Goal: Task Accomplishment & Management: Complete application form

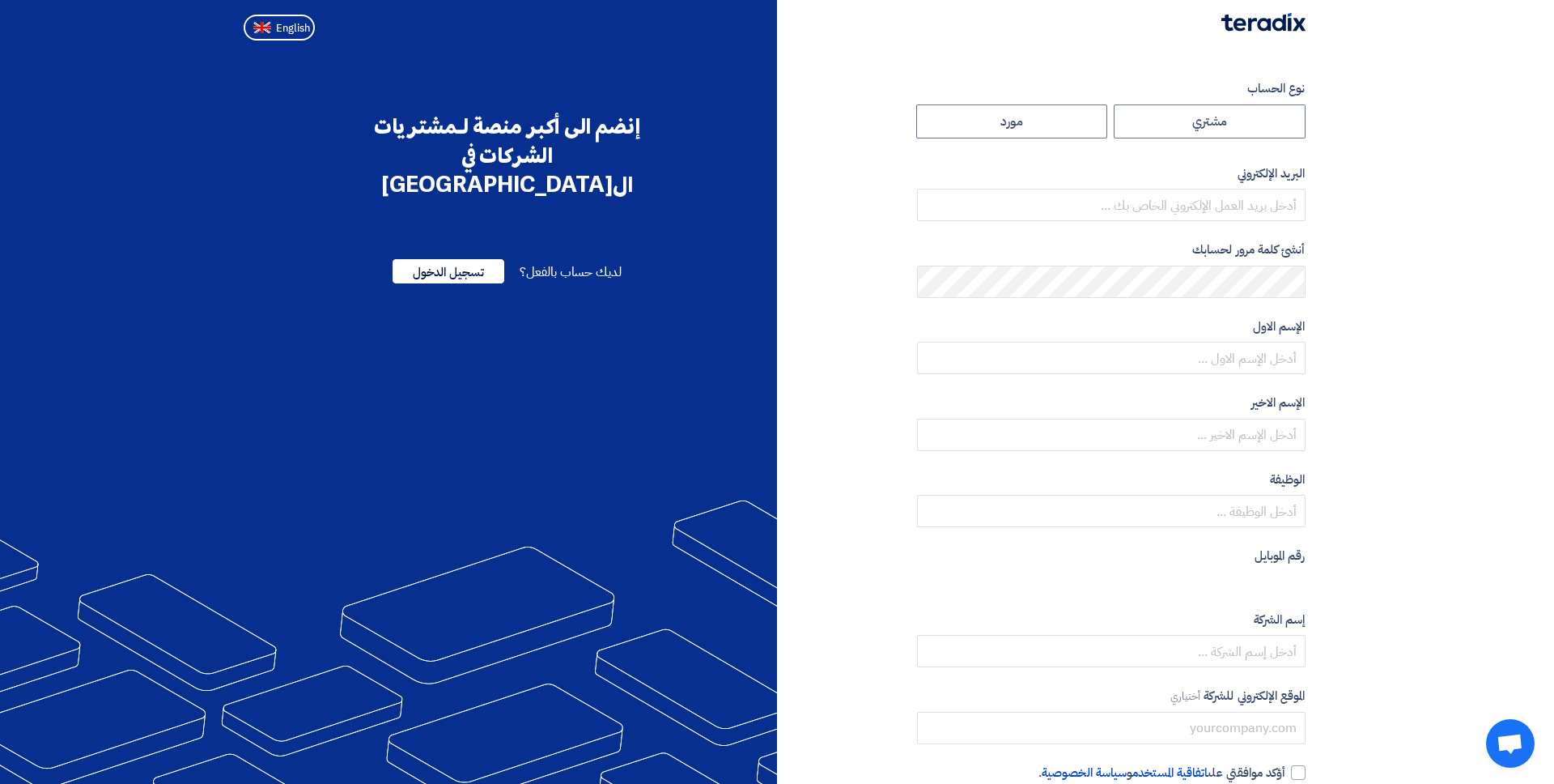
radio input "true"
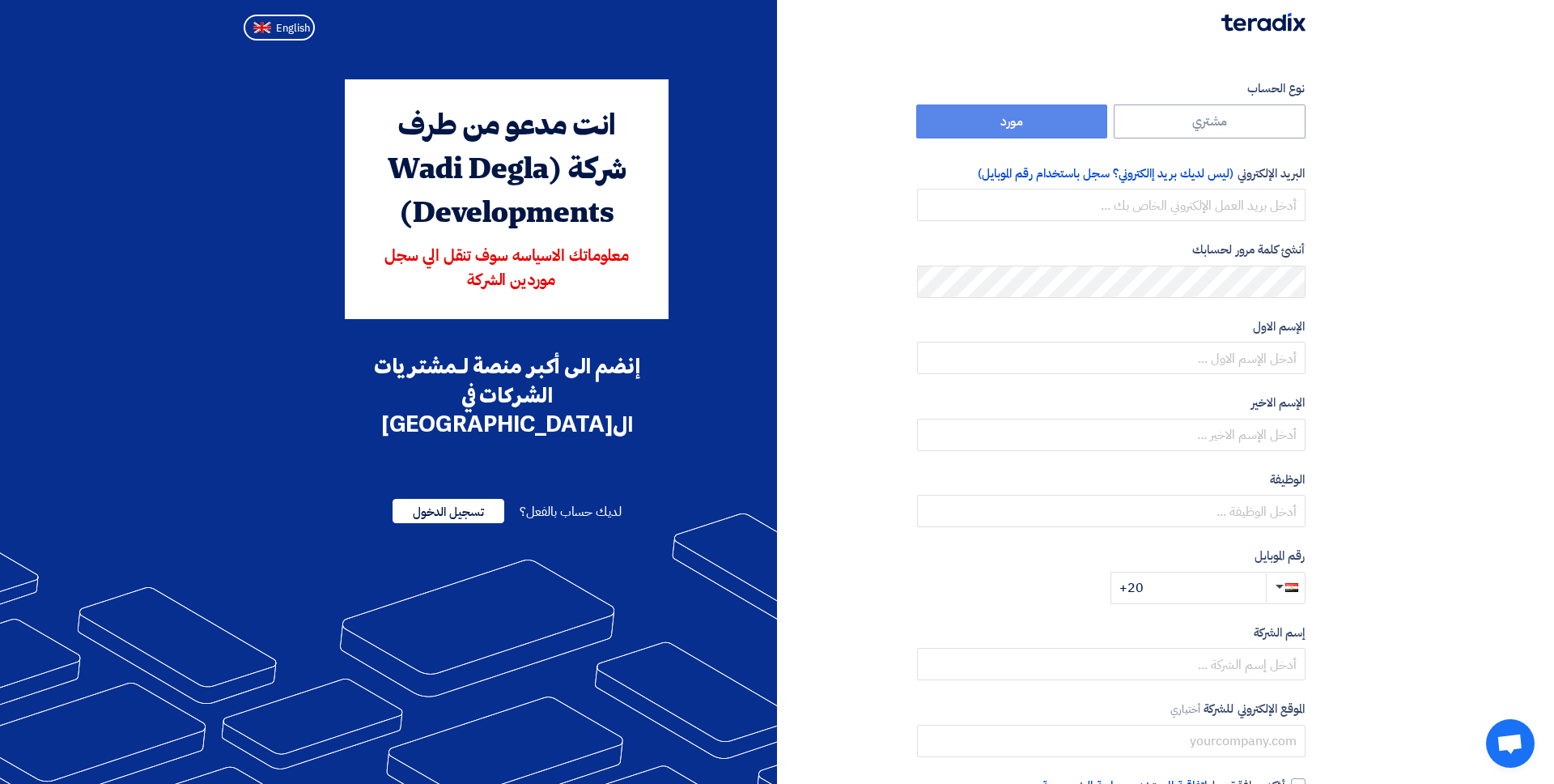
drag, startPoint x: 476, startPoint y: 164, endPoint x: 519, endPoint y: 237, distance: 84.7
click at [517, 232] on div "انت مدعو من طرف شركة (Wadi Degla Developments)" at bounding box center [507, 170] width 278 height 131
click at [522, 241] on div "انت مدعو من طرف شركة (Wadi Degla Developments) معلوماتك الاسياسه سوف تنقل الي س…" at bounding box center [507, 199] width 324 height 240
click at [1152, 211] on input "email" at bounding box center [1112, 205] width 388 height 32
type input "khaled@teradix.com"
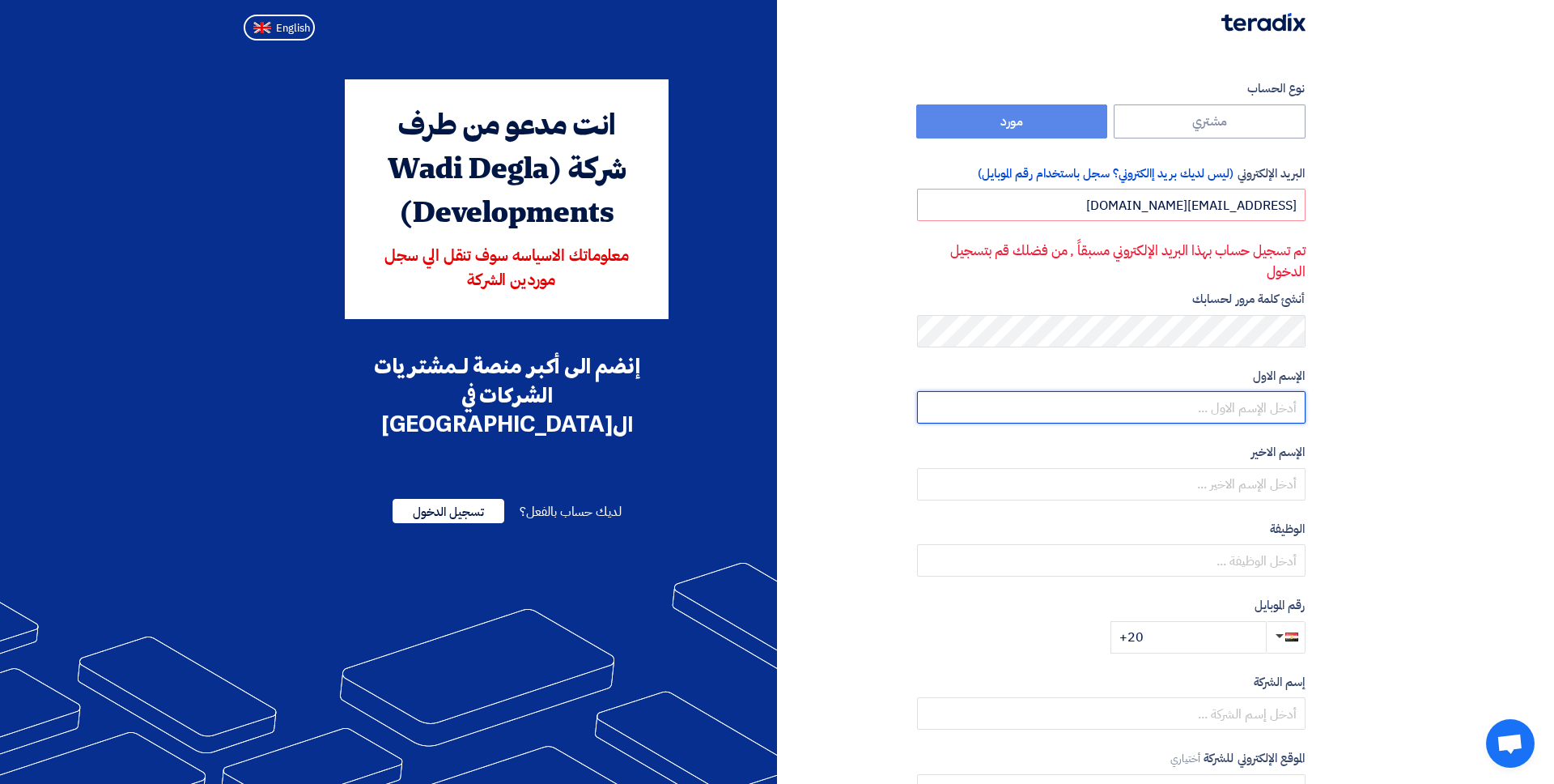
click at [1280, 417] on input "text" at bounding box center [1112, 407] width 388 height 32
type input "dfsdf"
click at [1271, 522] on label "الوظيفة أختياري" at bounding box center [1112, 529] width 388 height 19
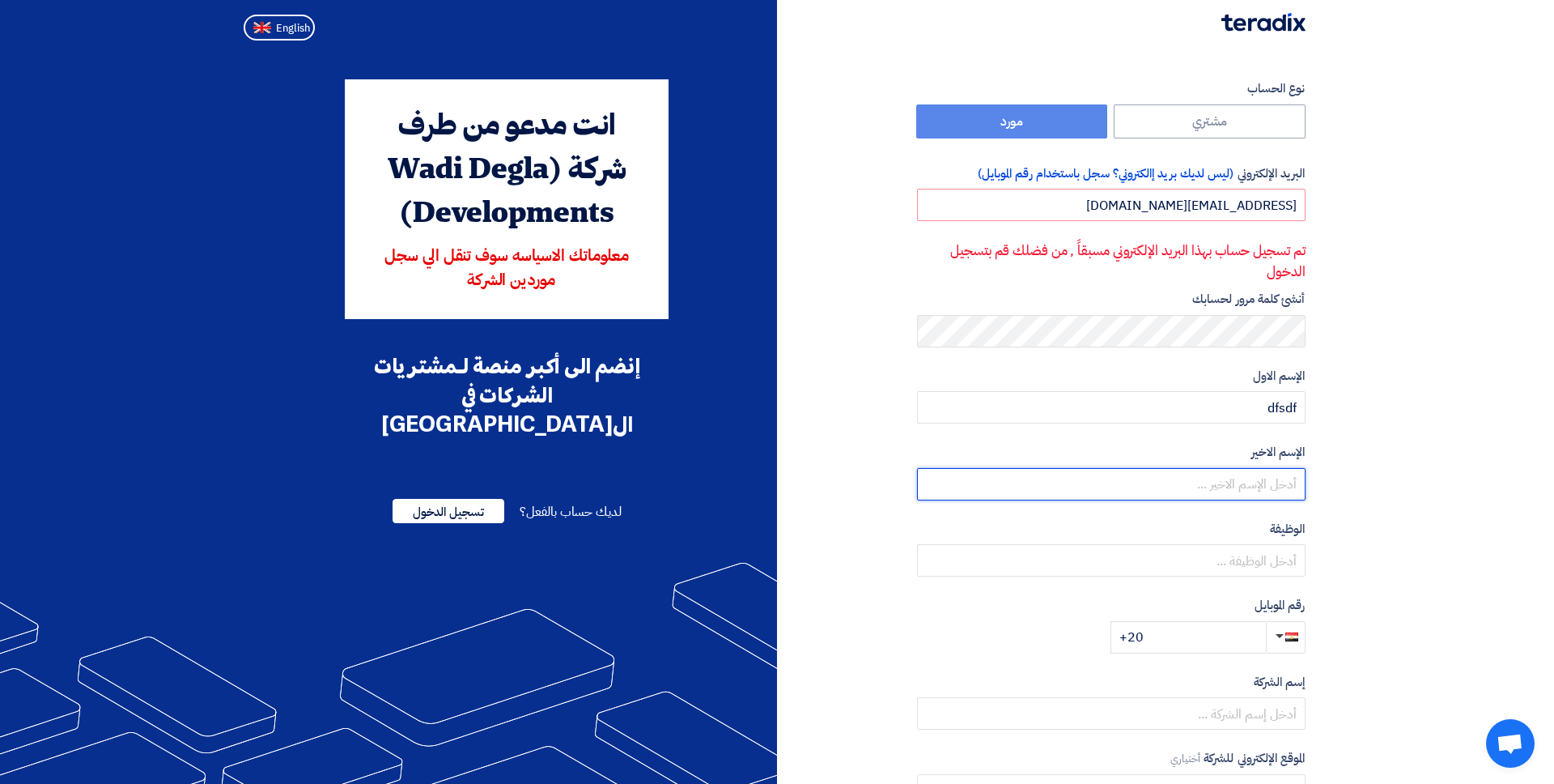
click at [1271, 493] on input "text" at bounding box center [1112, 484] width 388 height 32
type input "fsdfsd"
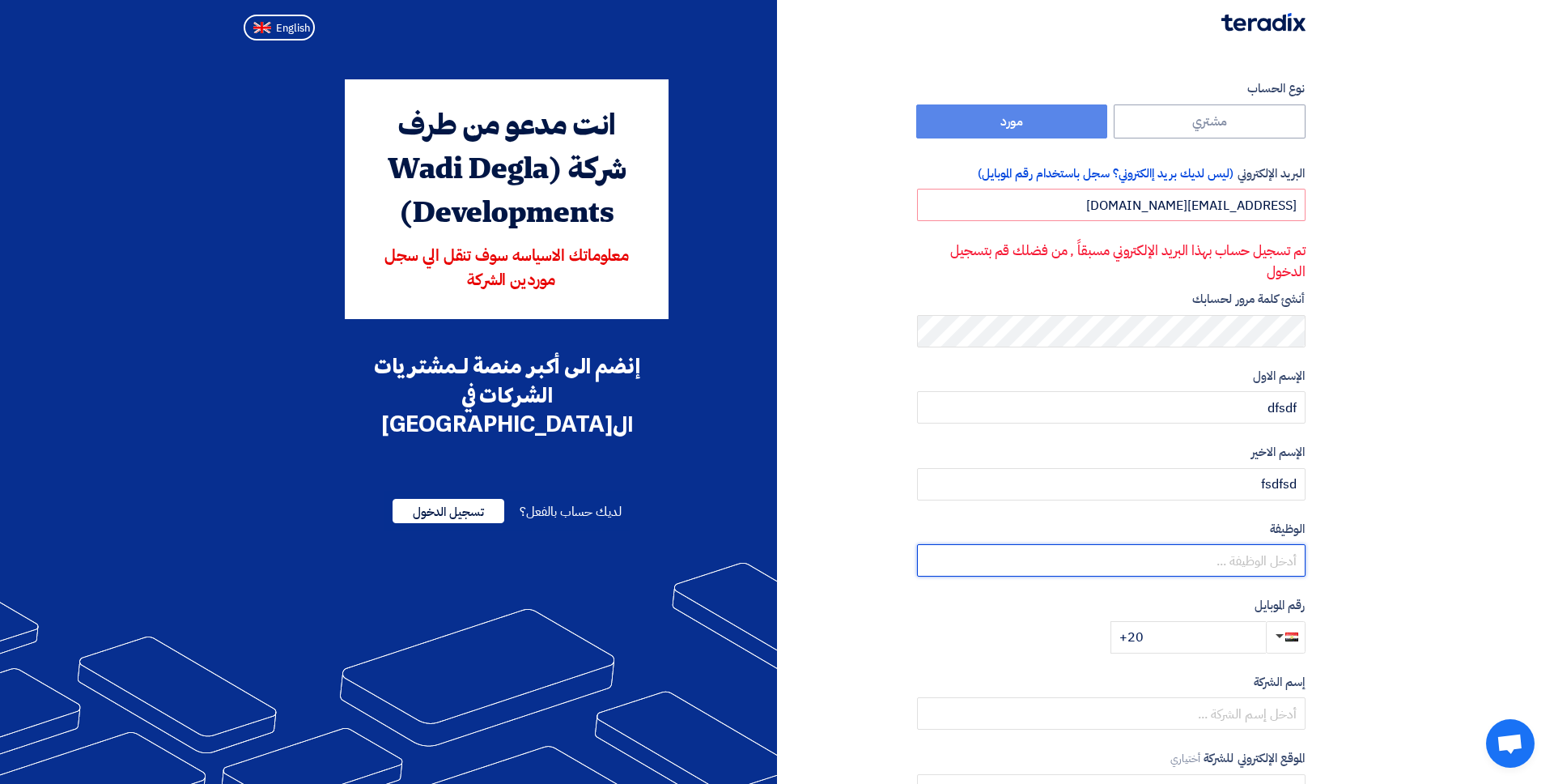
click at [1279, 561] on input "text" at bounding box center [1112, 560] width 388 height 32
type input "fsdfsdf"
click at [1217, 634] on input "+20" at bounding box center [1188, 637] width 155 height 32
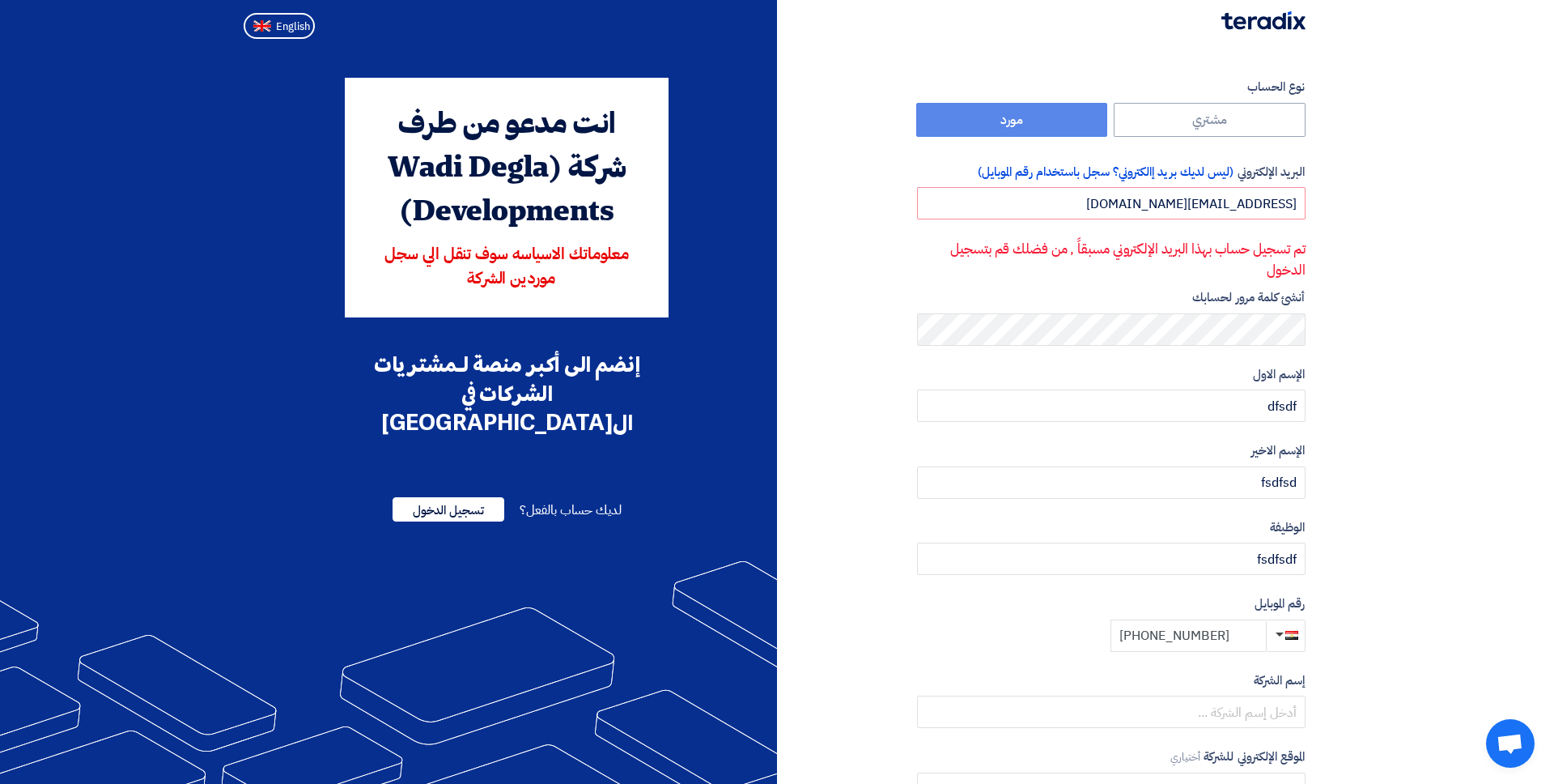
scroll to position [22, 0]
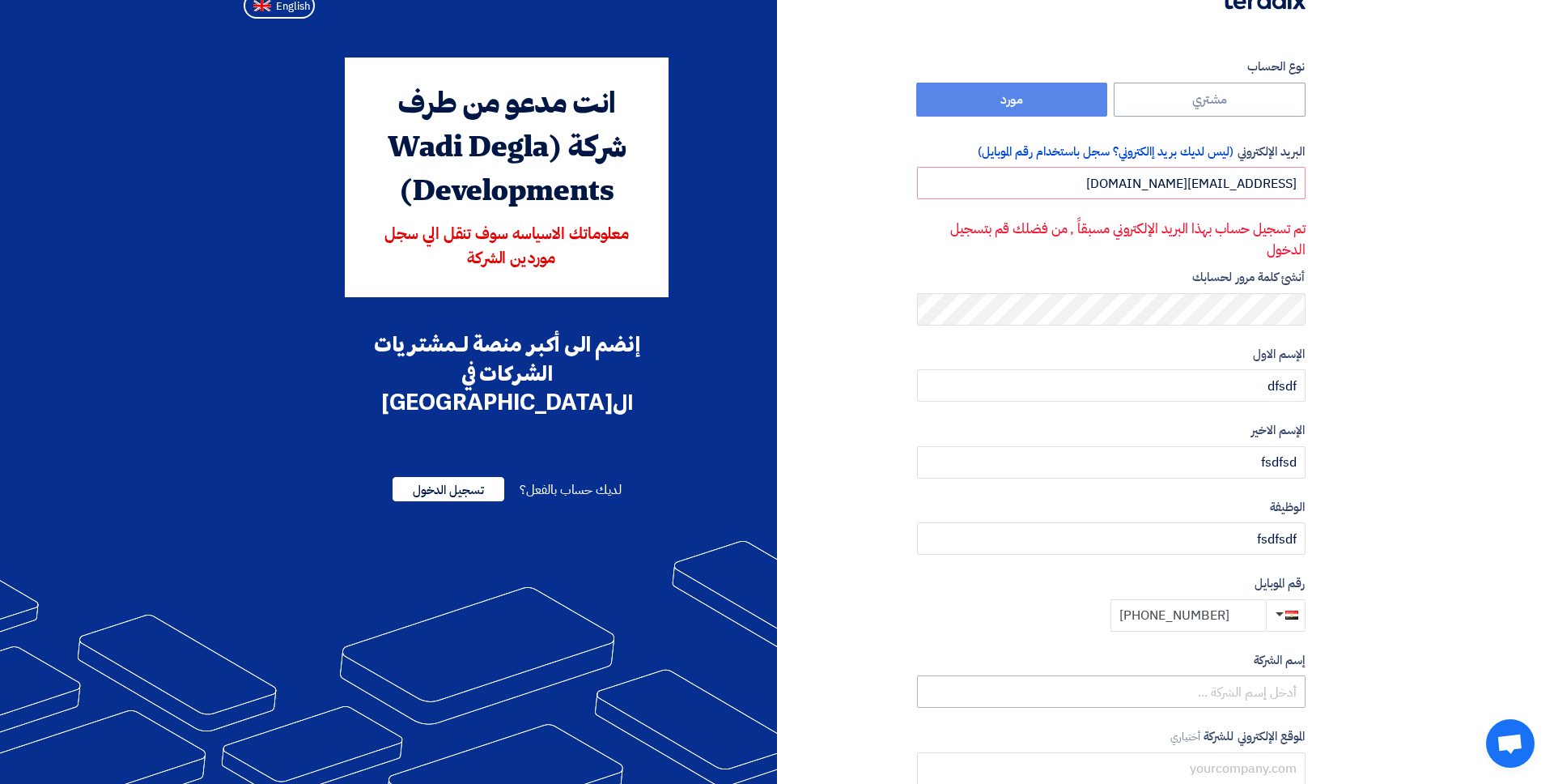
type input "+20 1049595499"
click at [1209, 689] on input "text" at bounding box center [1112, 691] width 388 height 32
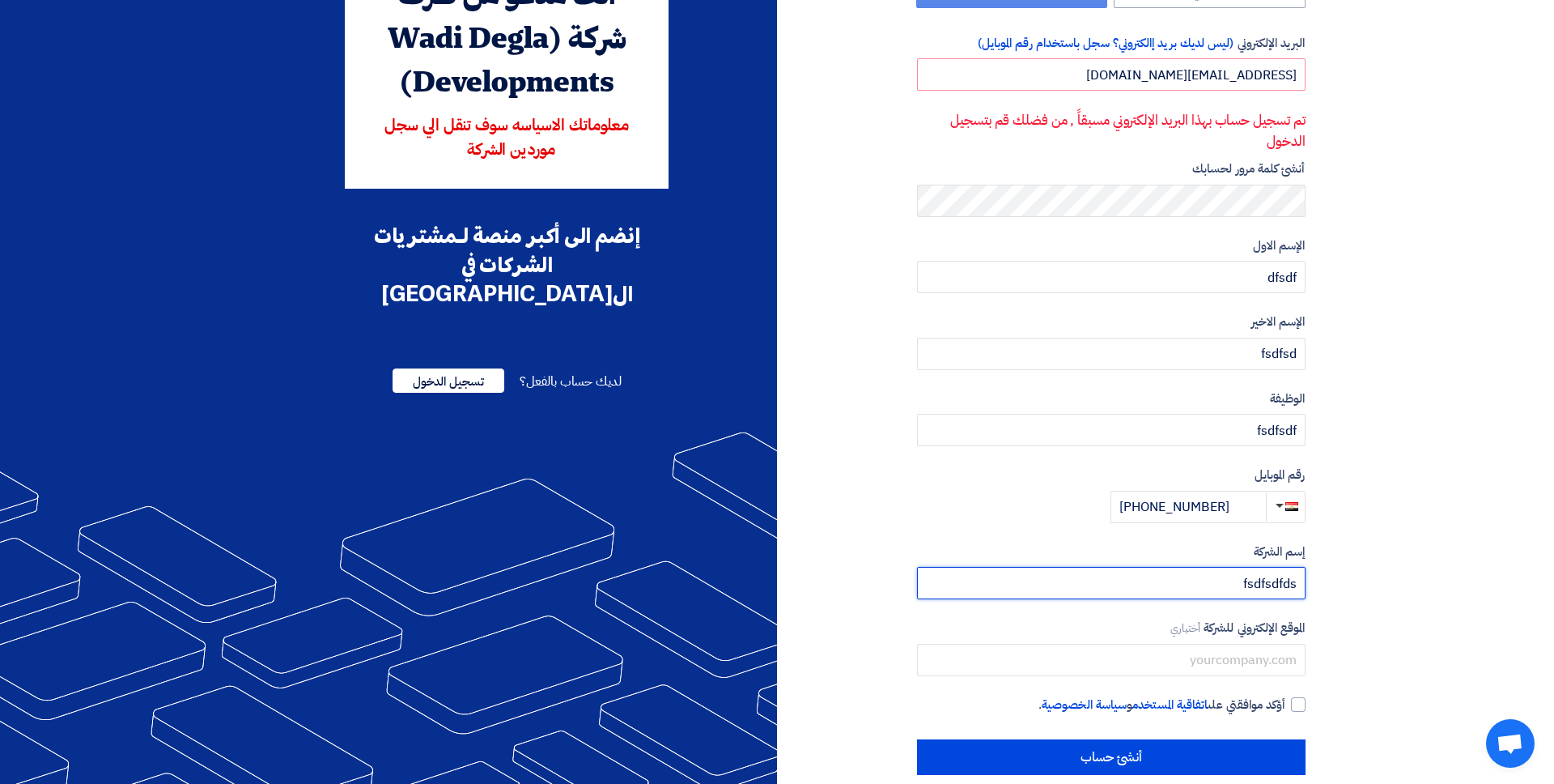
scroll to position [153, 0]
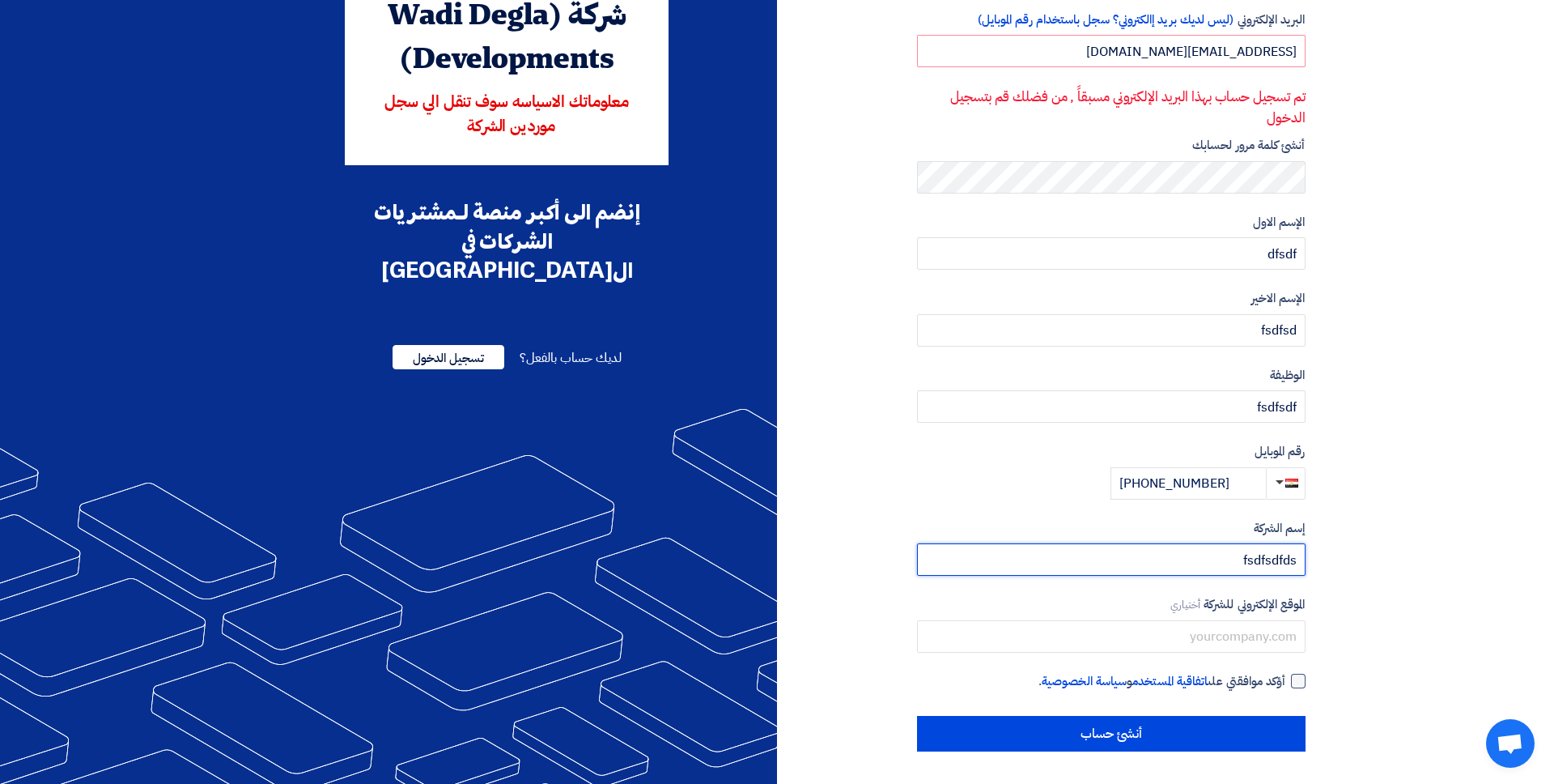
type input "fsdfsdfds"
click at [1282, 672] on span "أؤكد موافقتي على اتفاقية المستخدم و سياسة الخصوصية ." at bounding box center [1162, 682] width 247 height 19
click at [1282, 672] on input "أؤكد موافقتي على اتفاقية المستخدم و سياسة الخصوصية ." at bounding box center [1092, 688] width 388 height 32
checkbox input "true"
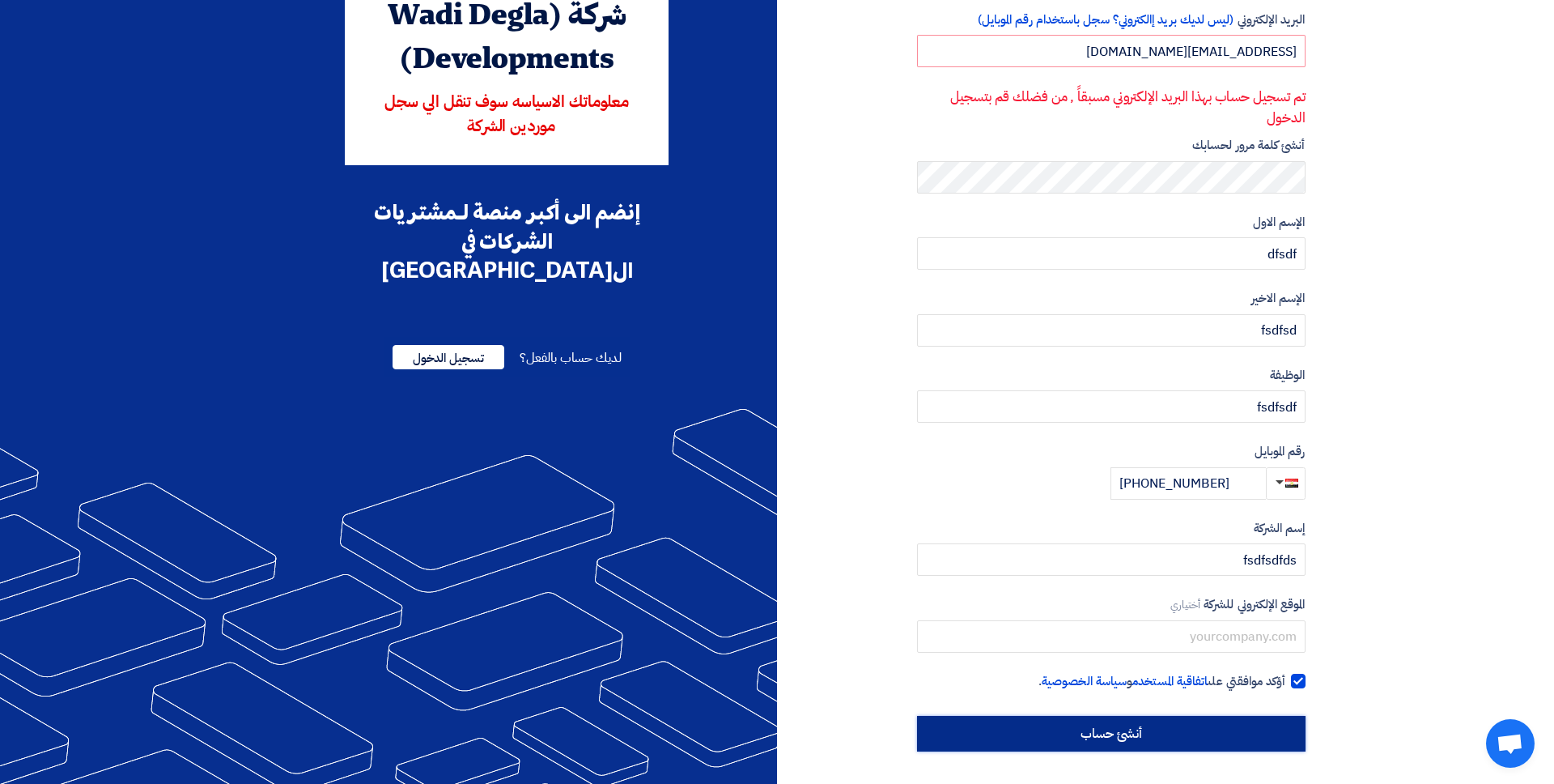
click at [1192, 724] on input "أنشئ حساب" at bounding box center [1112, 734] width 388 height 36
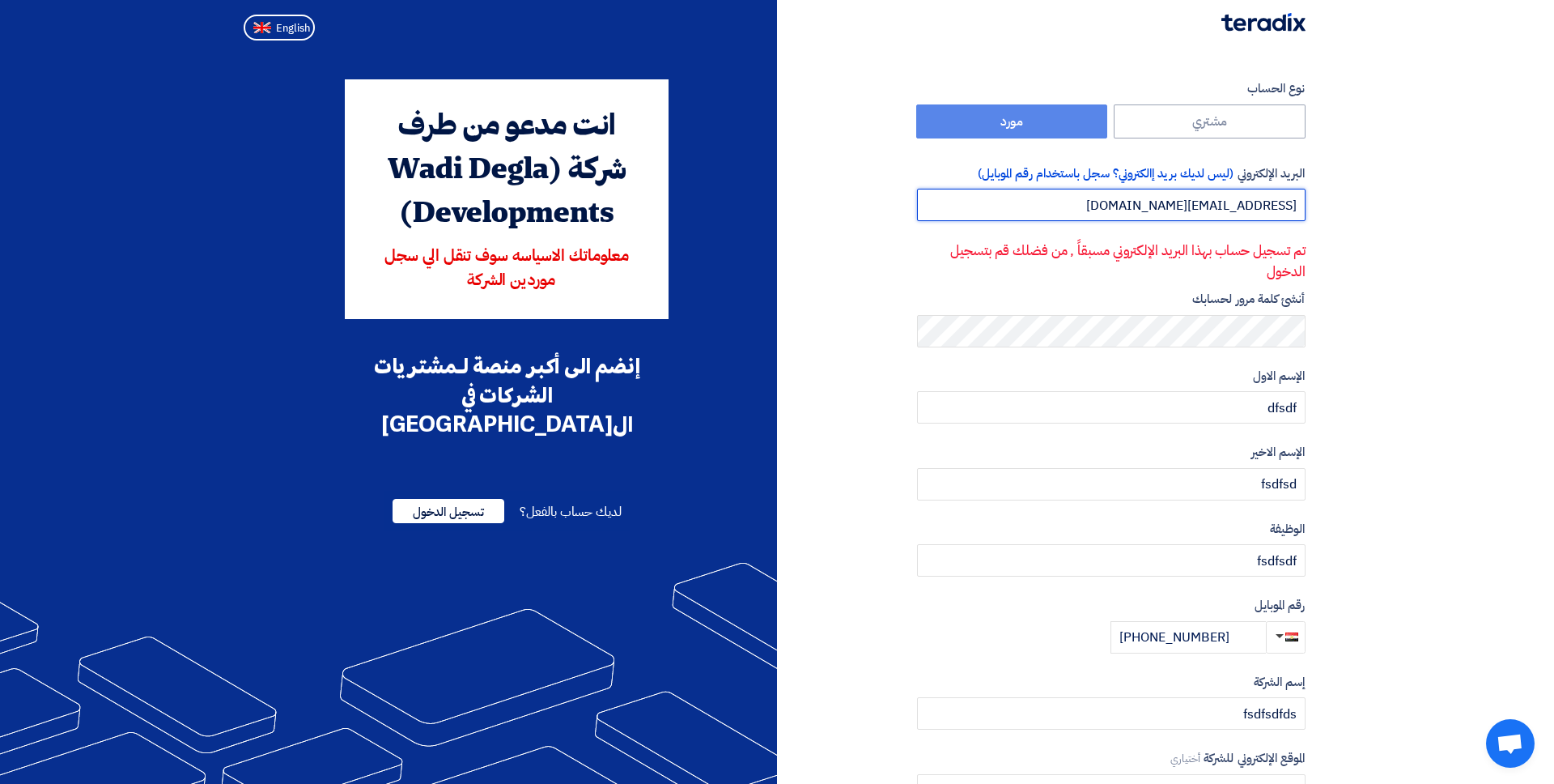
drag, startPoint x: 1215, startPoint y: 204, endPoint x: 1253, endPoint y: 254, distance: 62.8
click at [1212, 204] on input "khaled@teradix.com" at bounding box center [1112, 205] width 388 height 32
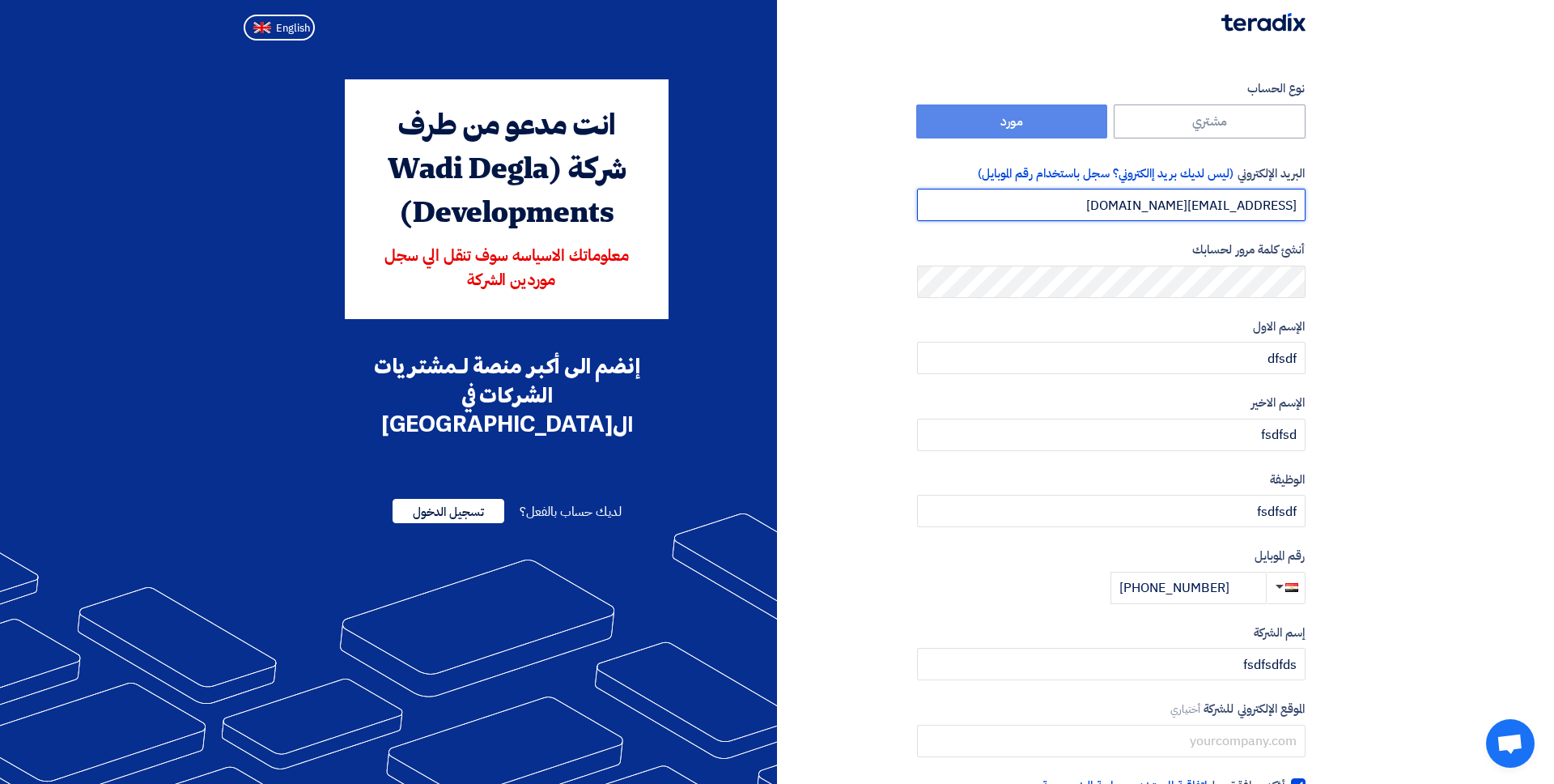
scroll to position [104, 0]
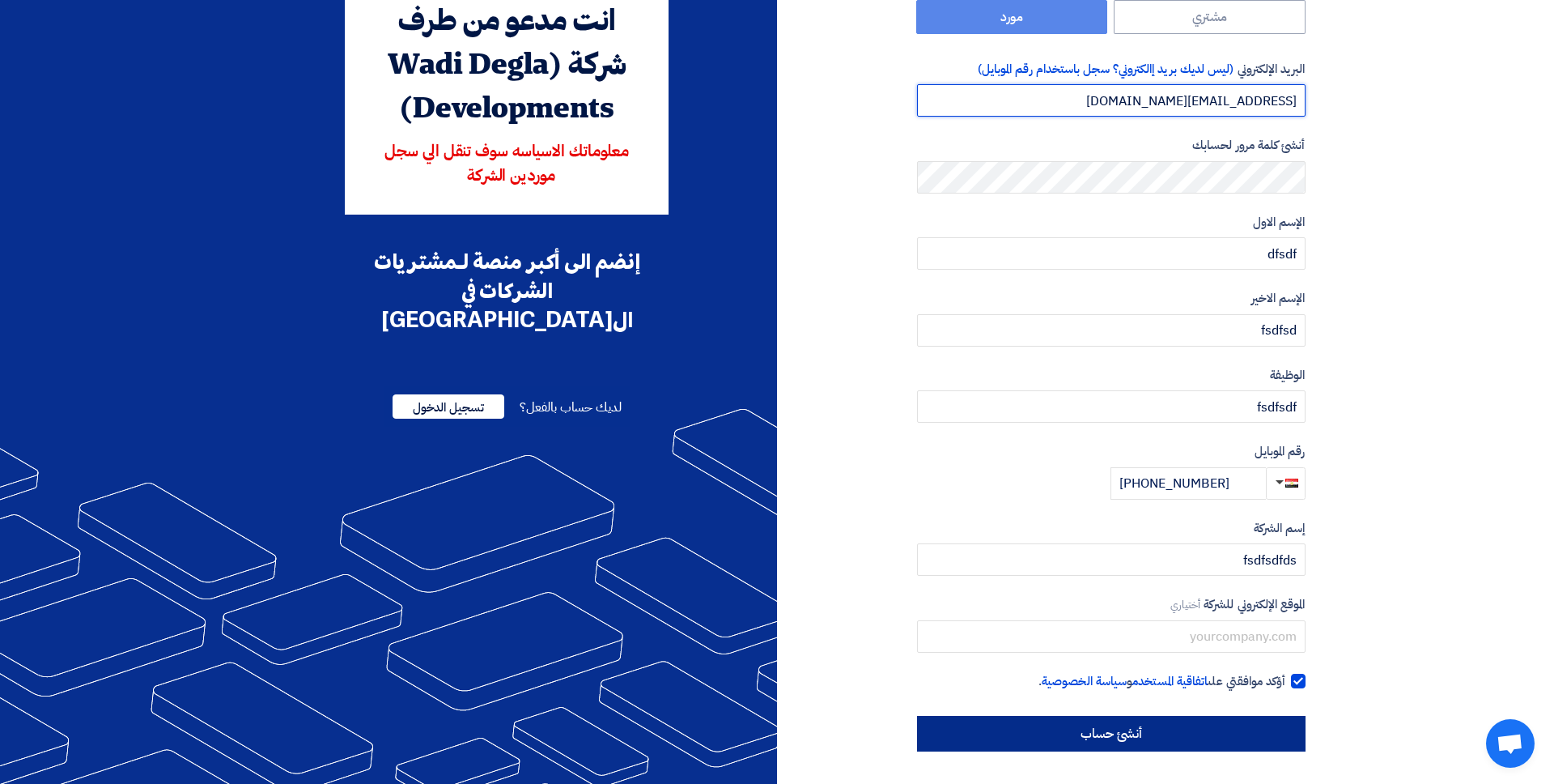
type input "khaled.addfk@teradix.com"
click at [1220, 726] on input "أنشئ حساب" at bounding box center [1112, 734] width 388 height 36
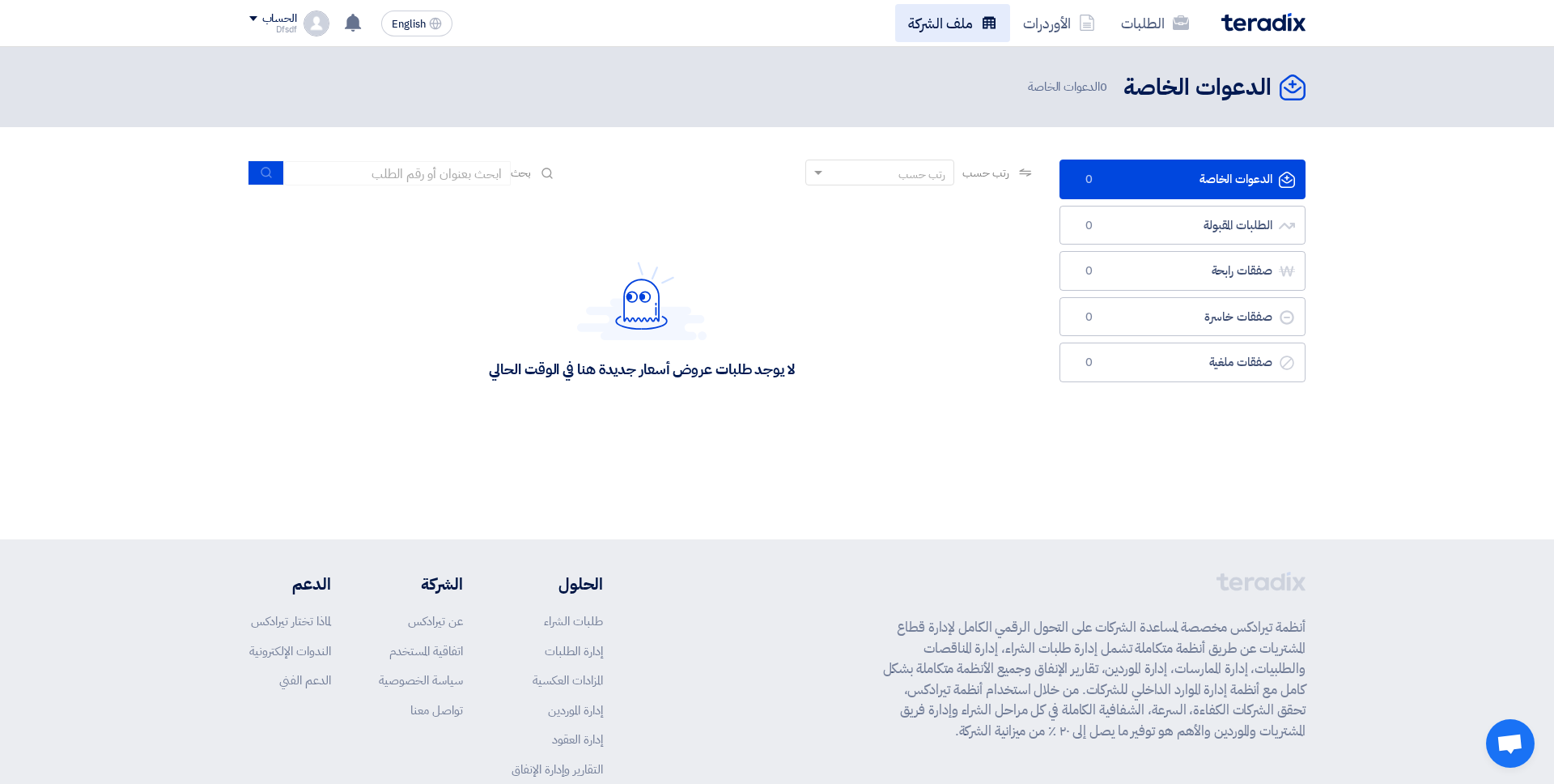
click at [951, 16] on link "ملف الشركة" at bounding box center [953, 23] width 115 height 38
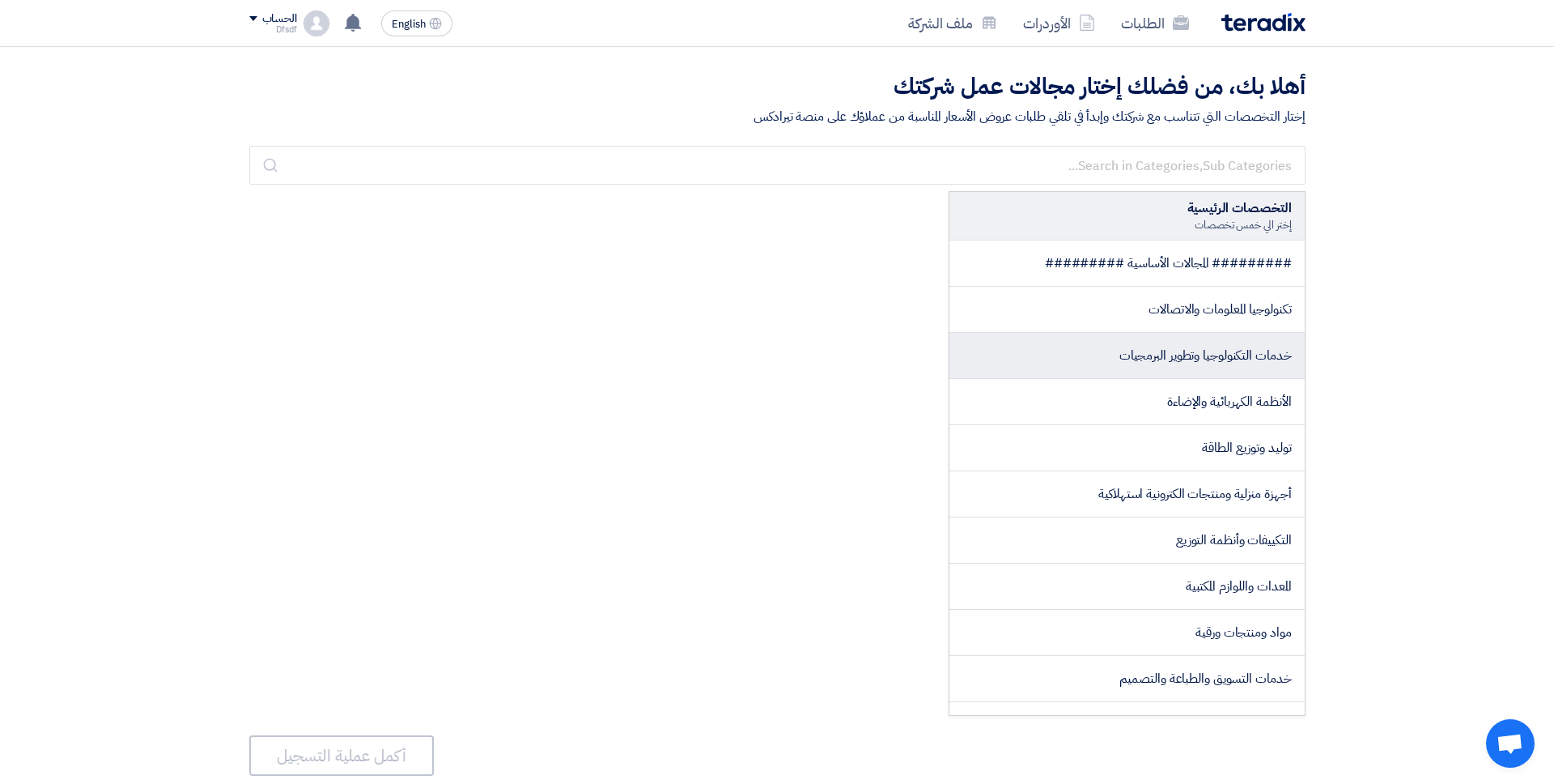
drag, startPoint x: 1089, startPoint y: 302, endPoint x: 1087, endPoint y: 336, distance: 34.1
click at [1088, 303] on li "تكنولوجيا المعلومات والاتصالات" at bounding box center [1127, 310] width 355 height 46
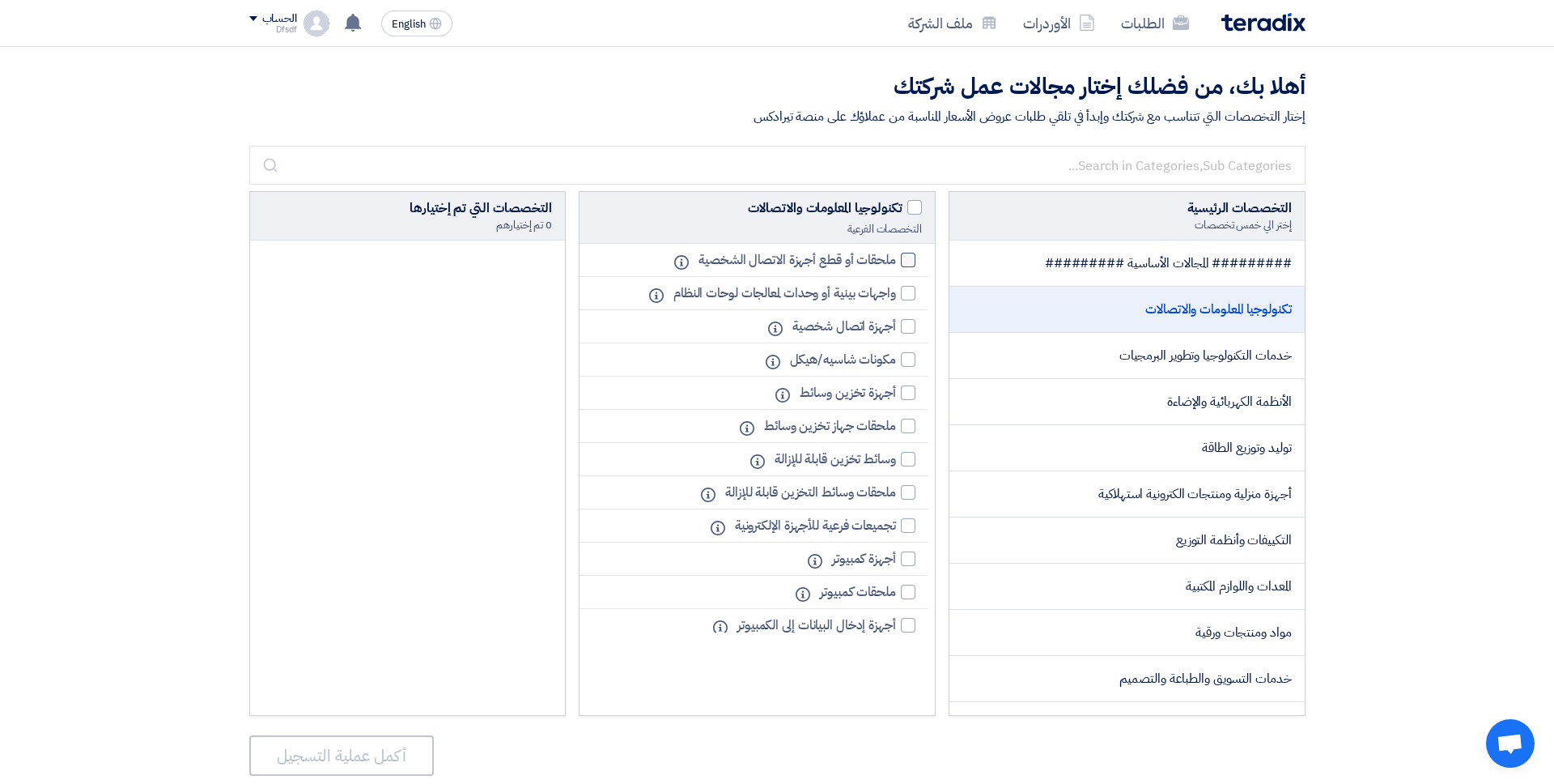
click at [876, 261] on span "ملحقات أو قطع أجهزة الاتصال الشخصية" at bounding box center [797, 259] width 198 height 20
click at [885, 261] on input "ملحقات أو قطع أجهزة الاتصال الشخصية" at bounding box center [890, 259] width 10 height 10
checkbox input "true"
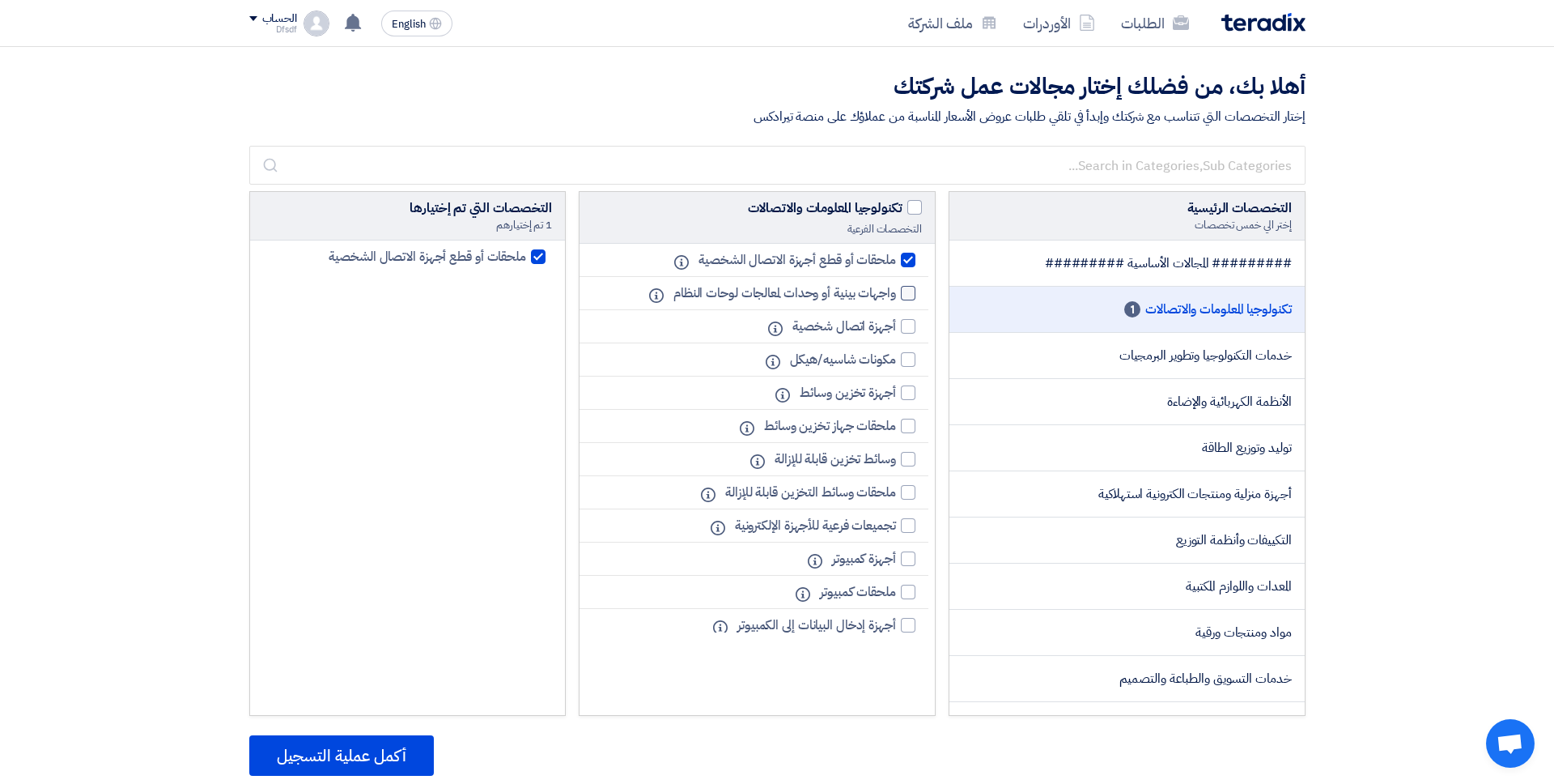
click at [879, 301] on span "واجهات بينية أو وحدات لمعالجات لوحات النظام" at bounding box center [784, 293] width 223 height 20
click at [885, 298] on input "واجهات بينية أو وحدات لمعالجات لوحات النظام" at bounding box center [890, 293] width 10 height 10
checkbox input "true"
click at [857, 327] on span "أجهزة اتصال شخصية" at bounding box center [844, 326] width 103 height 20
click at [860, 321] on span "أجهزة اتصال شخصية" at bounding box center [844, 326] width 103 height 20
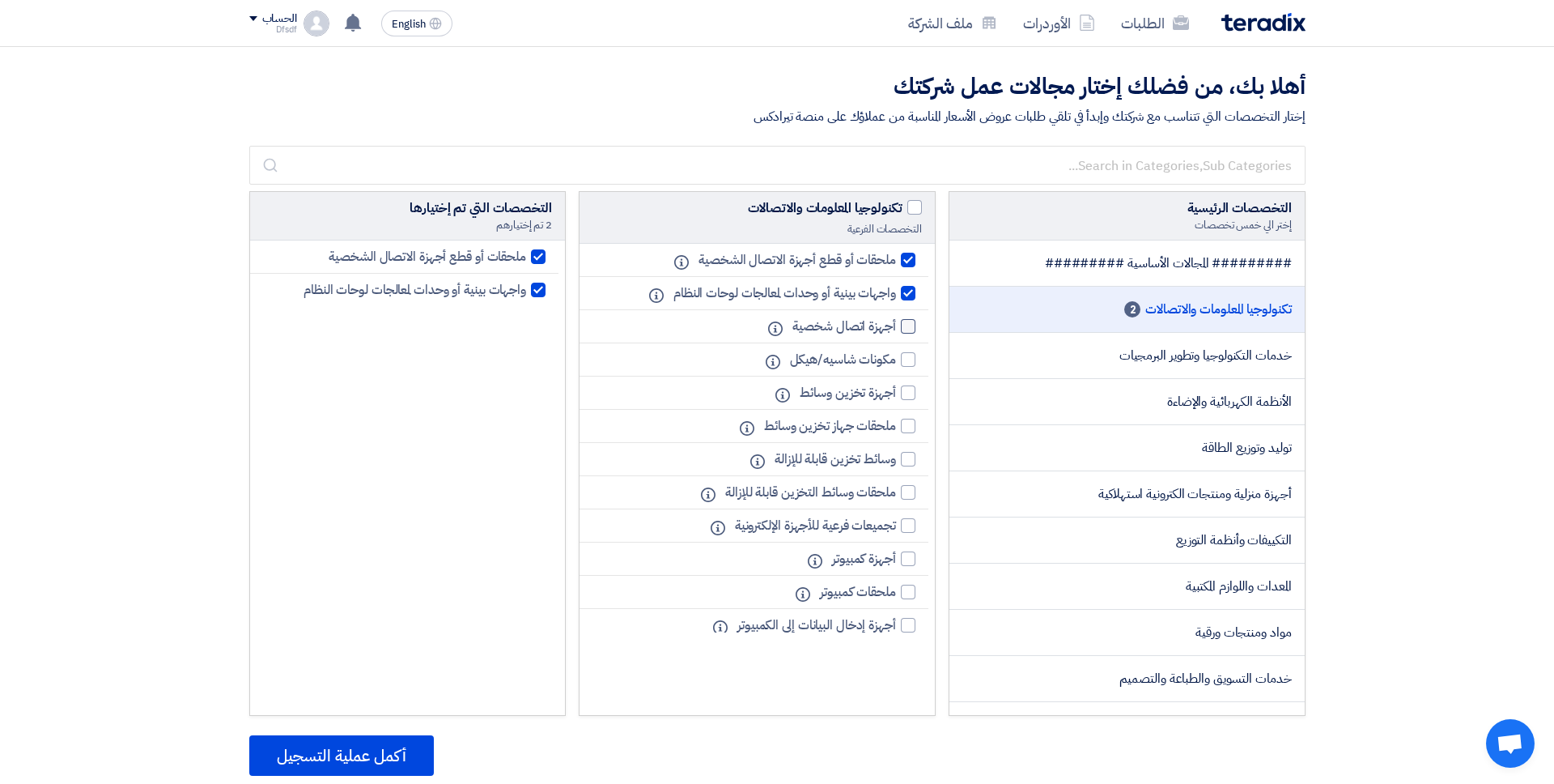
click at [885, 321] on input "أجهزة اتصال شخصية" at bounding box center [890, 326] width 10 height 10
checkbox input "true"
click at [316, 761] on button "أكمل عملية التسجيل" at bounding box center [341, 755] width 185 height 41
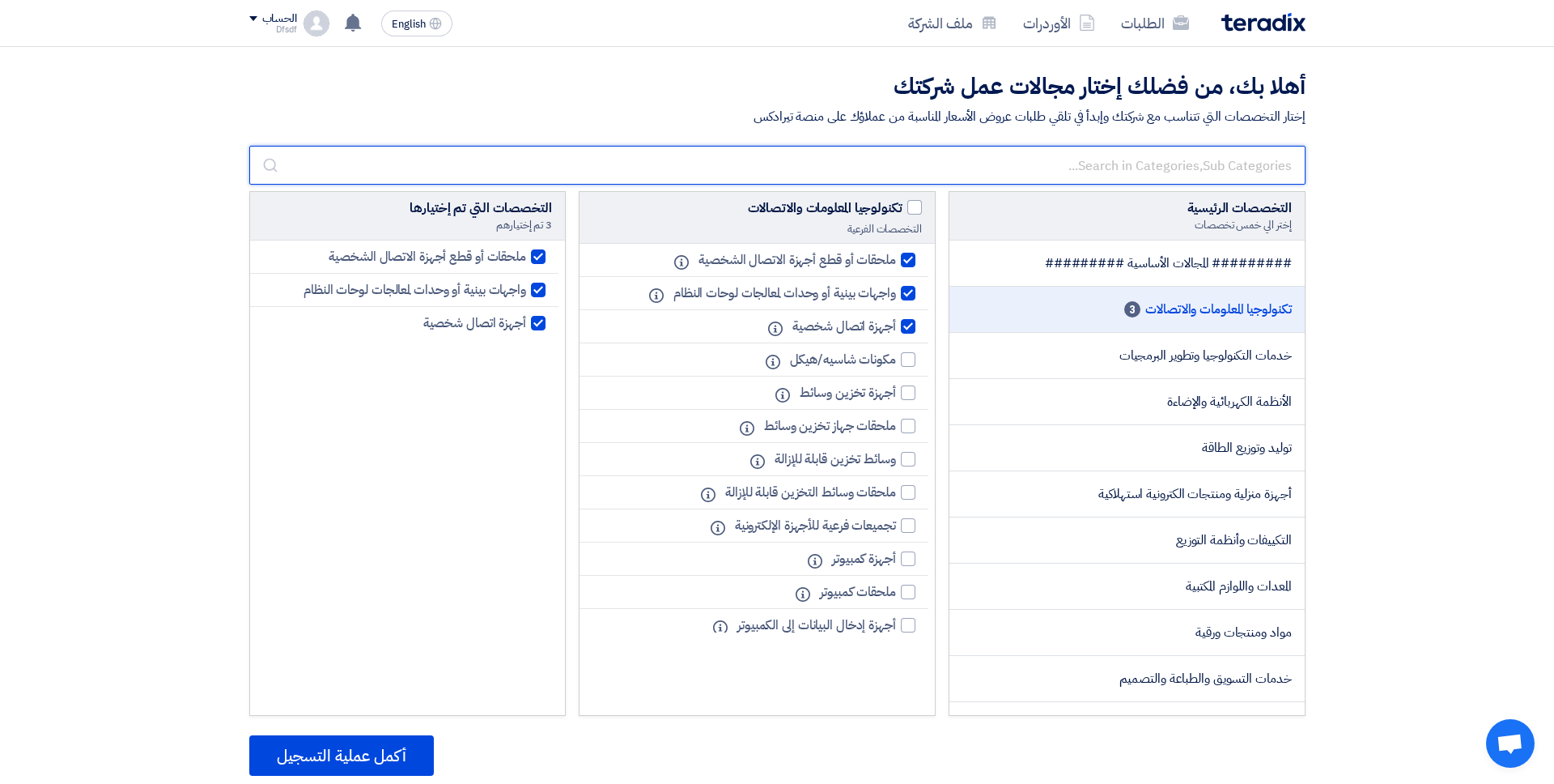
click at [1134, 161] on input "text" at bounding box center [777, 165] width 1057 height 39
type input "b"
type input "\"
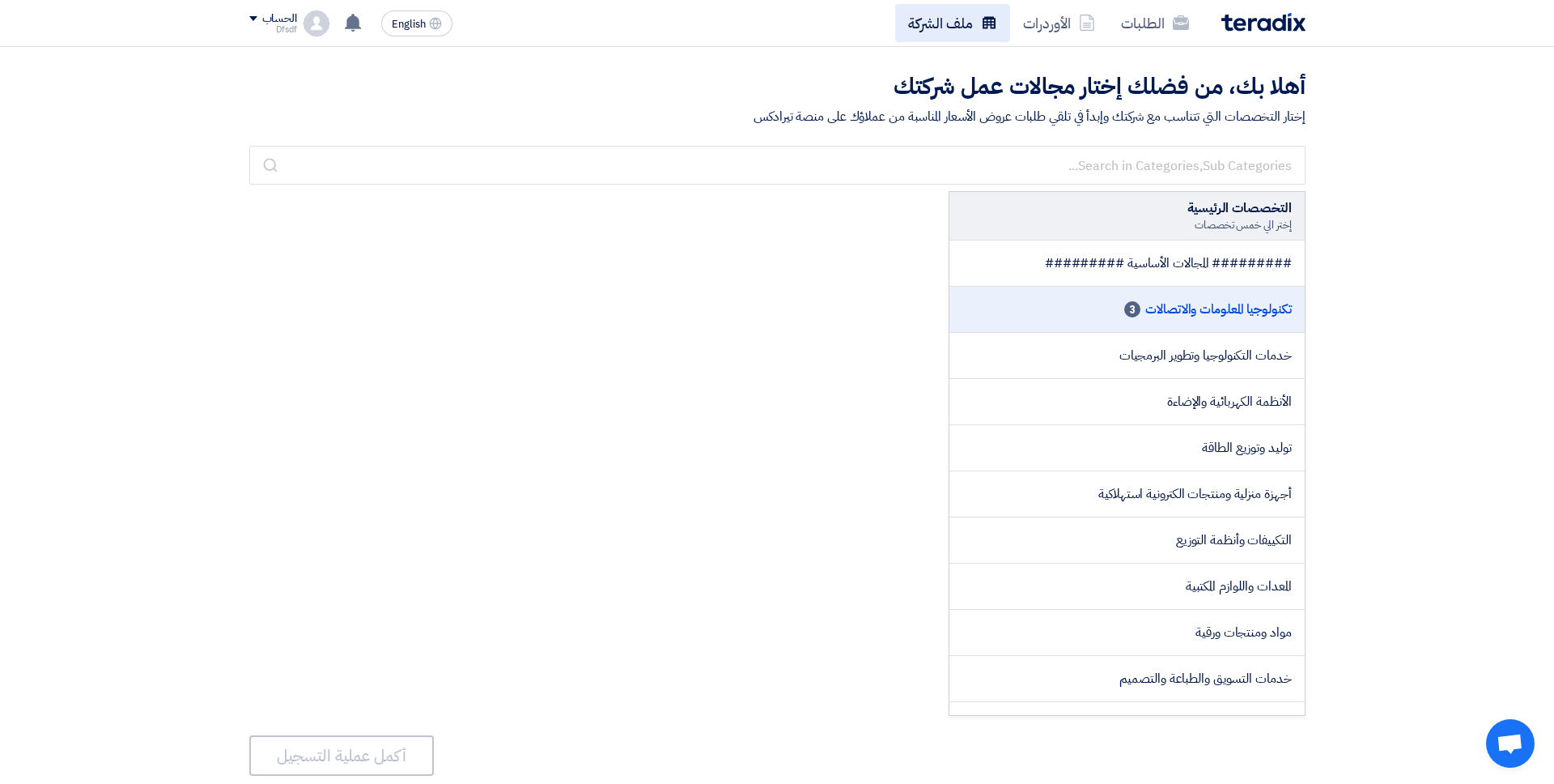
click at [956, 28] on link "ملف الشركة" at bounding box center [953, 23] width 115 height 38
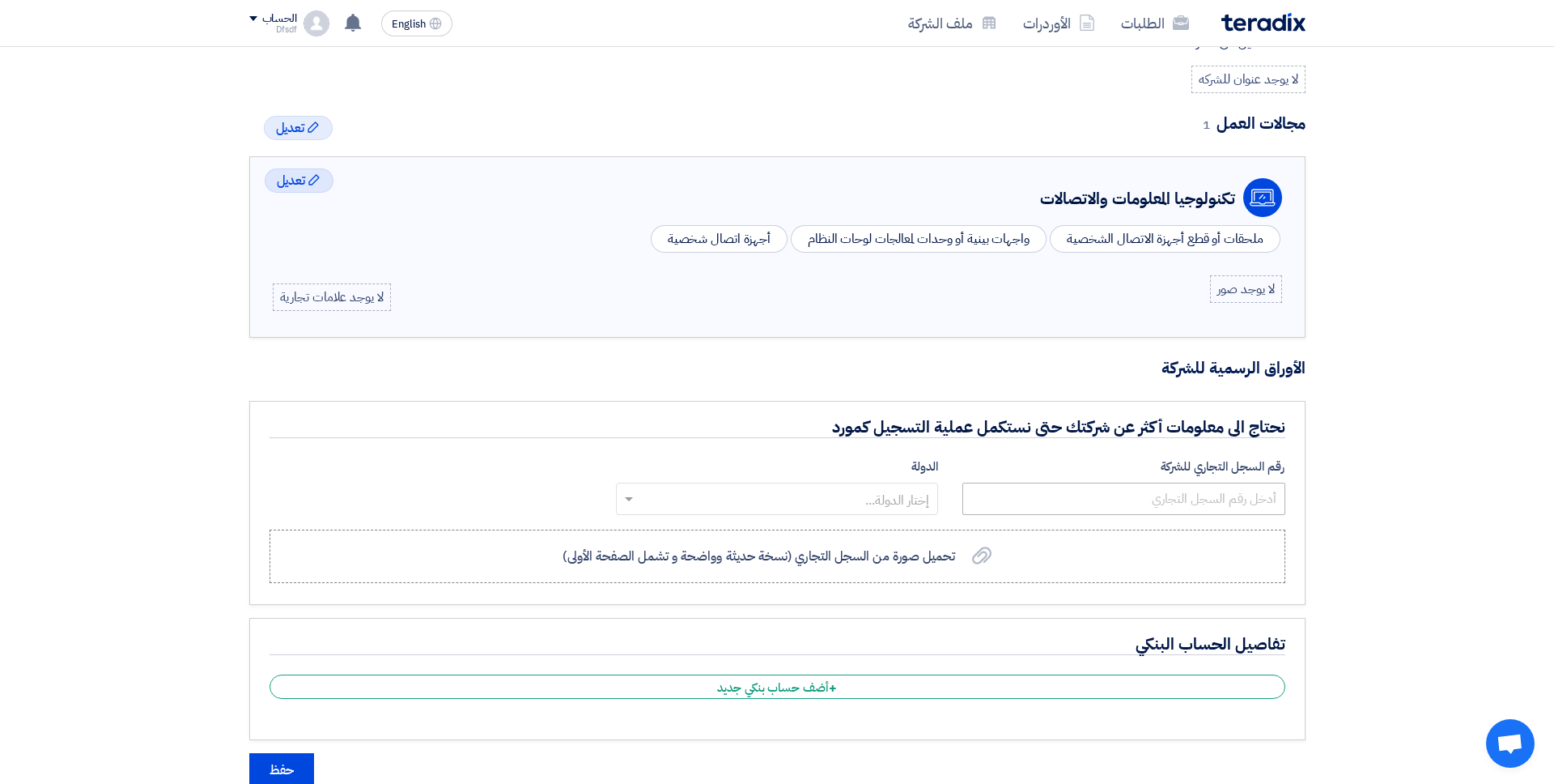
scroll to position [454, 0]
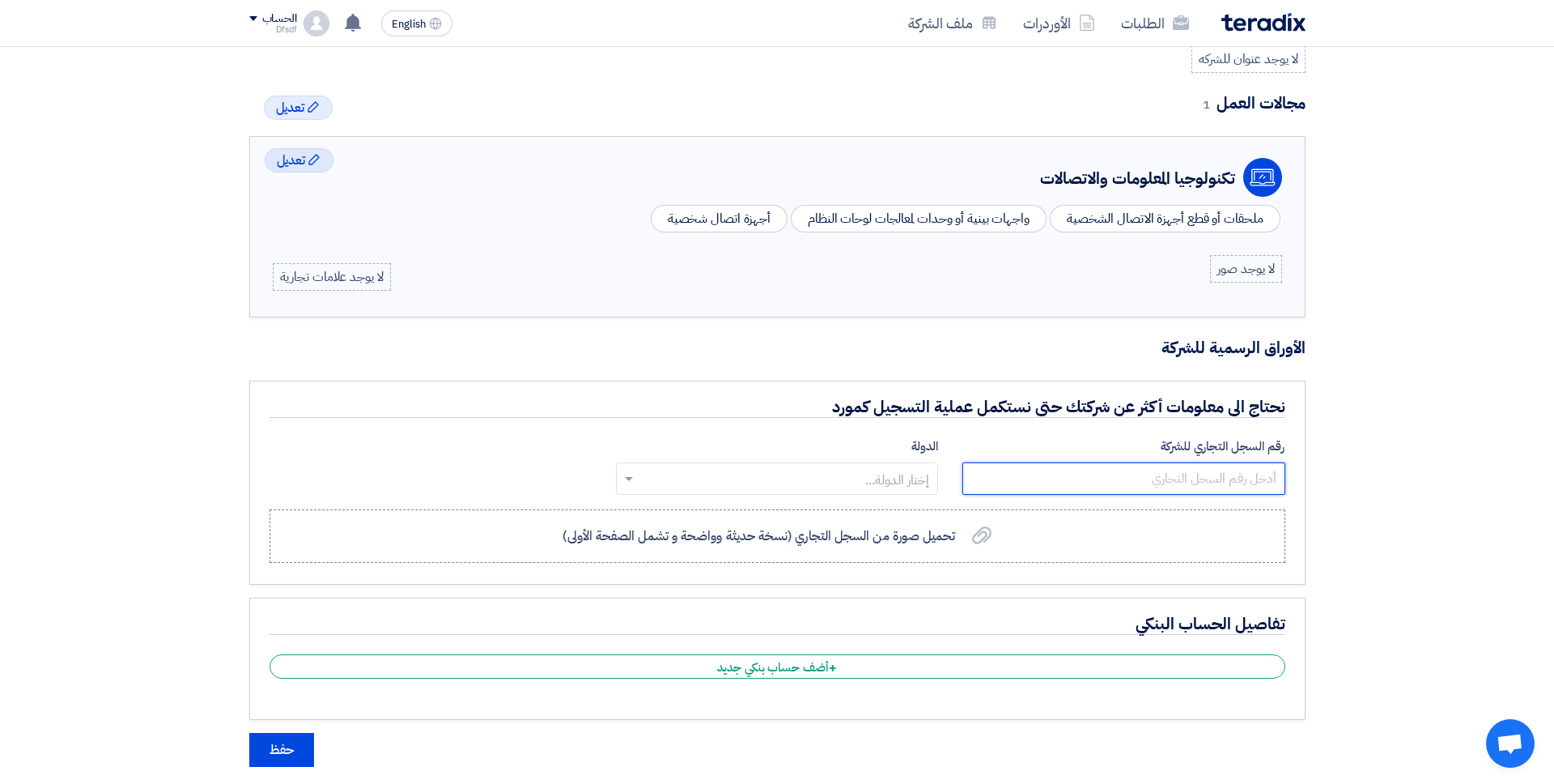
drag, startPoint x: 1253, startPoint y: 485, endPoint x: 1264, endPoint y: 506, distance: 23.7
click at [1253, 485] on input "number" at bounding box center [1123, 478] width 322 height 32
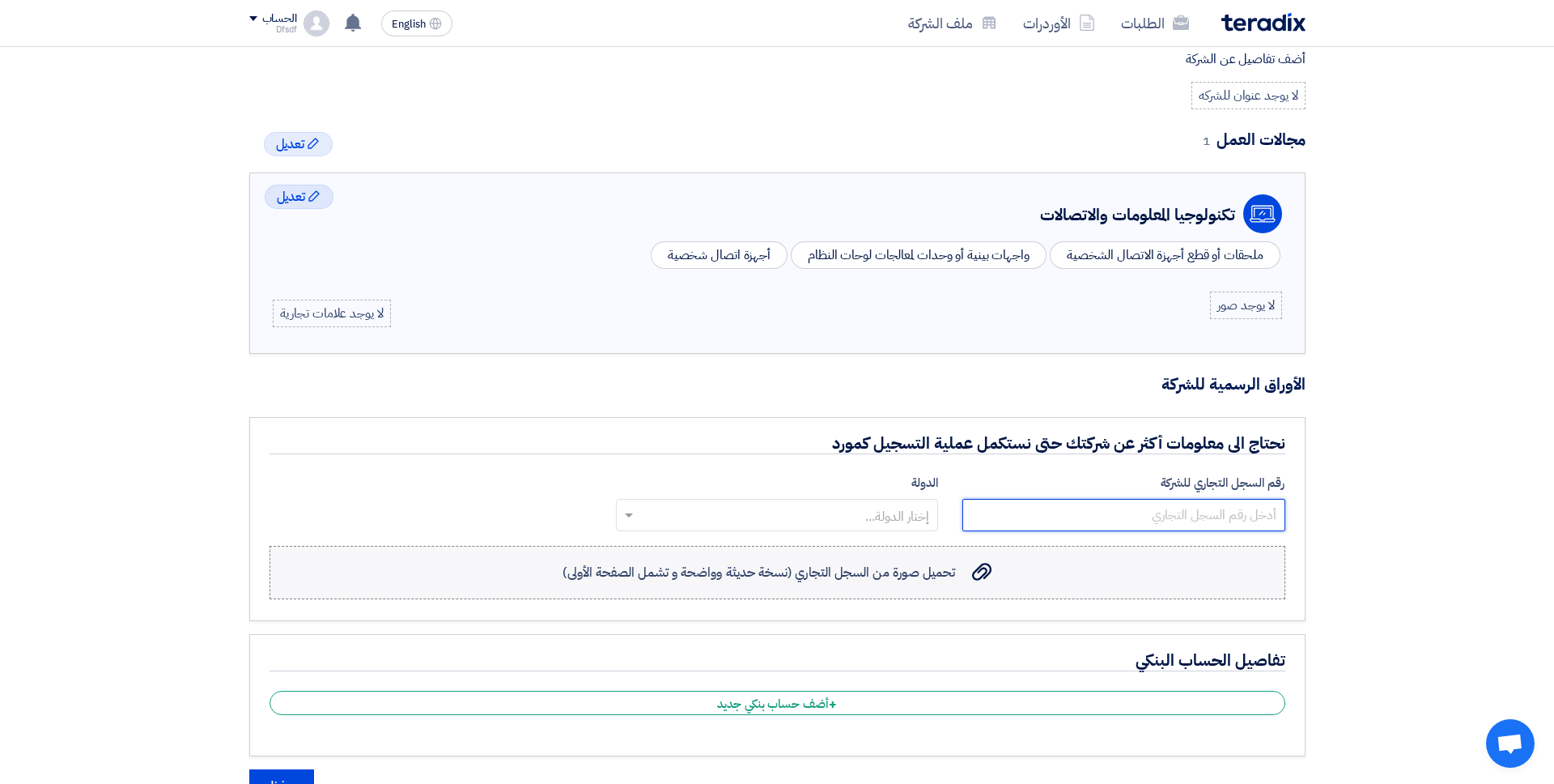
scroll to position [429, 0]
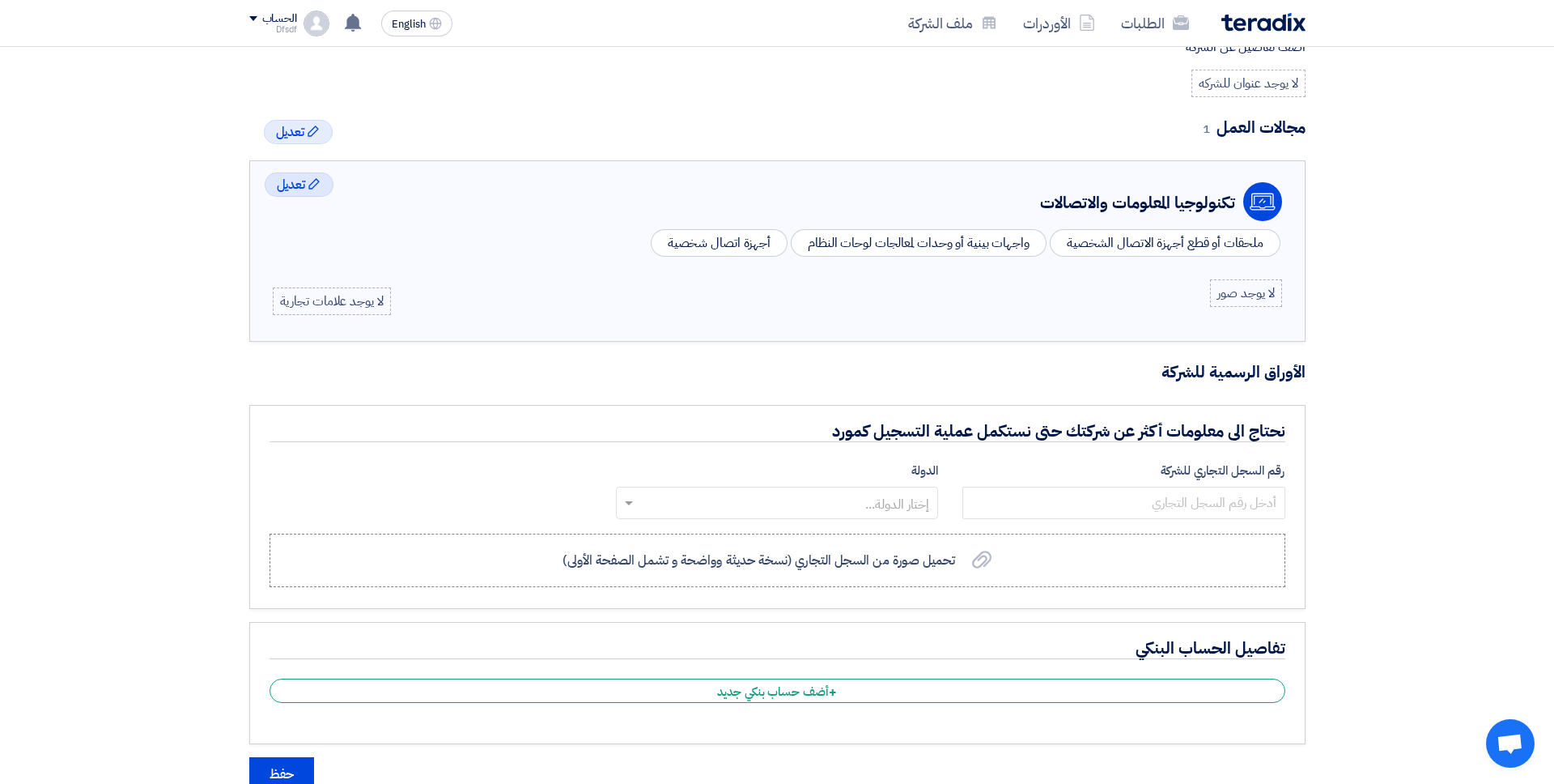
click at [78, 650] on div "إضافة/تغيير شعار الشركة Image fsdfsdfds Profile إضافة/تغيير الصورة Profile ملف …" at bounding box center [777, 265] width 1554 height 1295
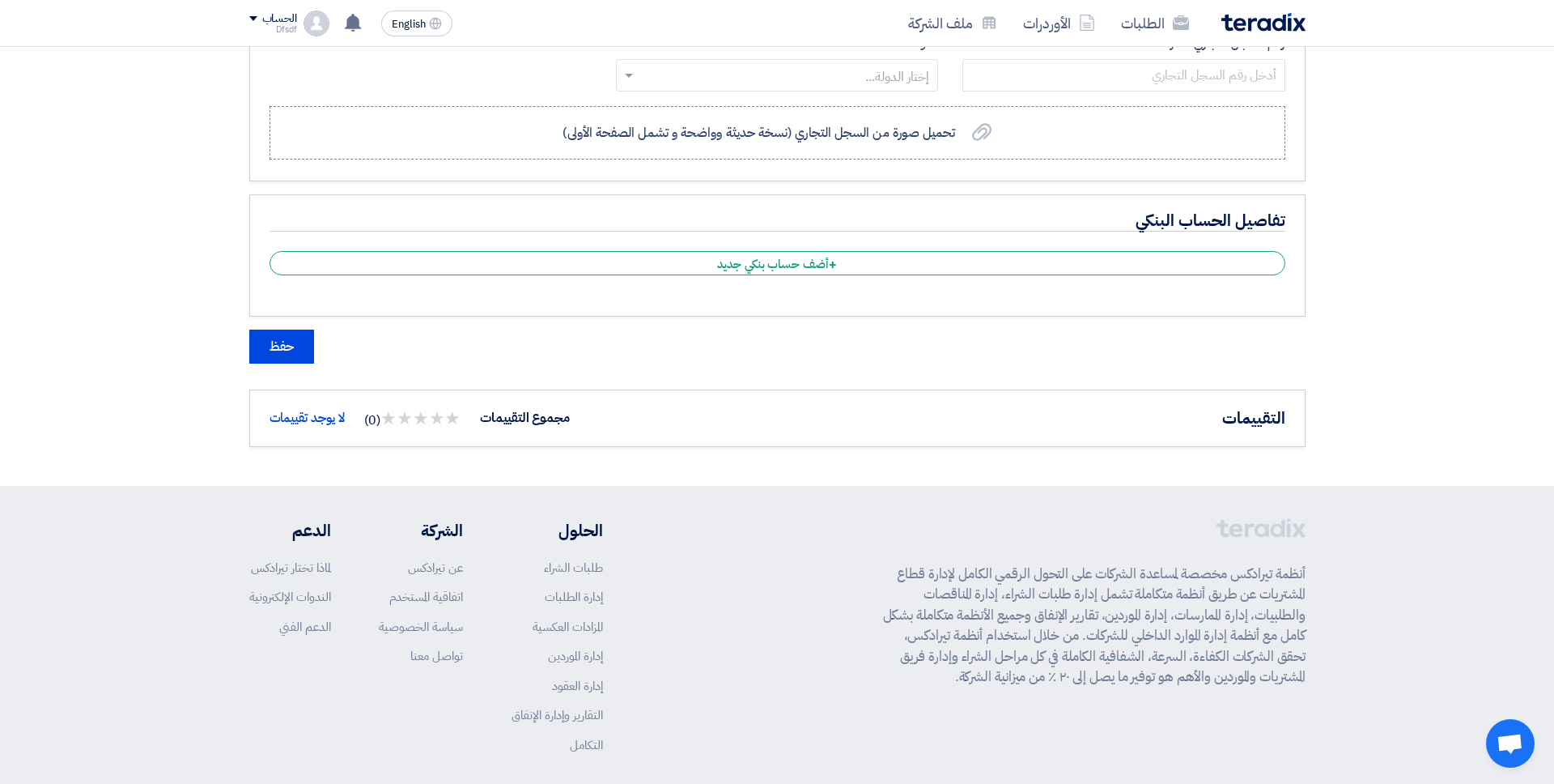
scroll to position [795, 0]
